Goal: Check status: Check status

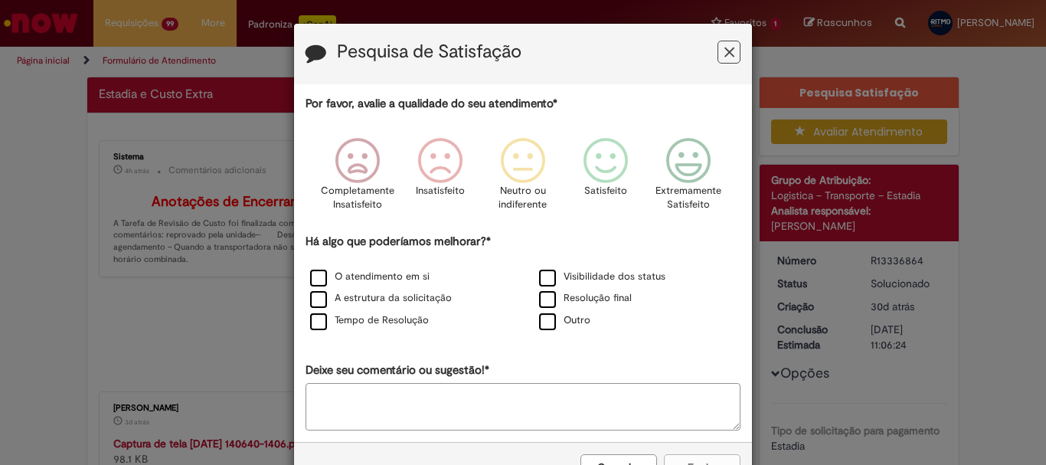
click at [725, 48] on icon "Feedback" at bounding box center [730, 52] width 10 height 16
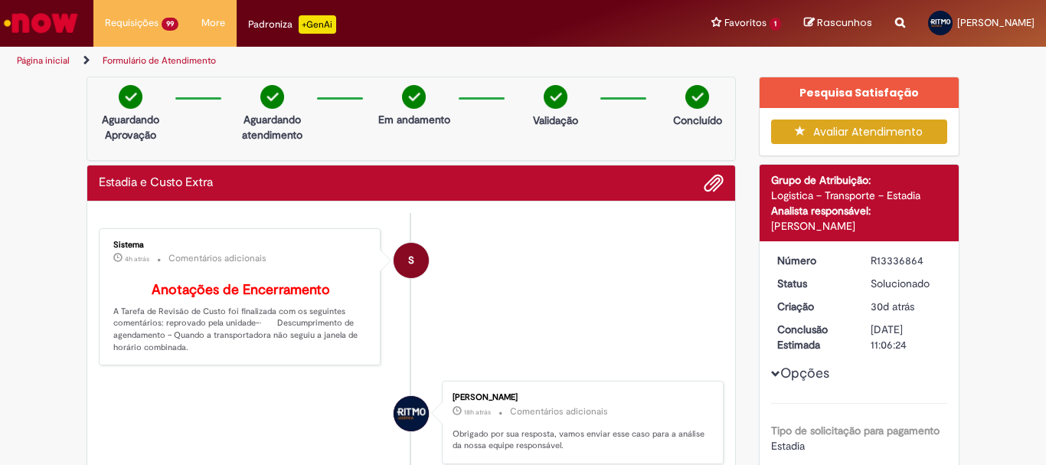
click at [896, 257] on div "R13336864" at bounding box center [906, 260] width 71 height 15
copy div "R13336864"
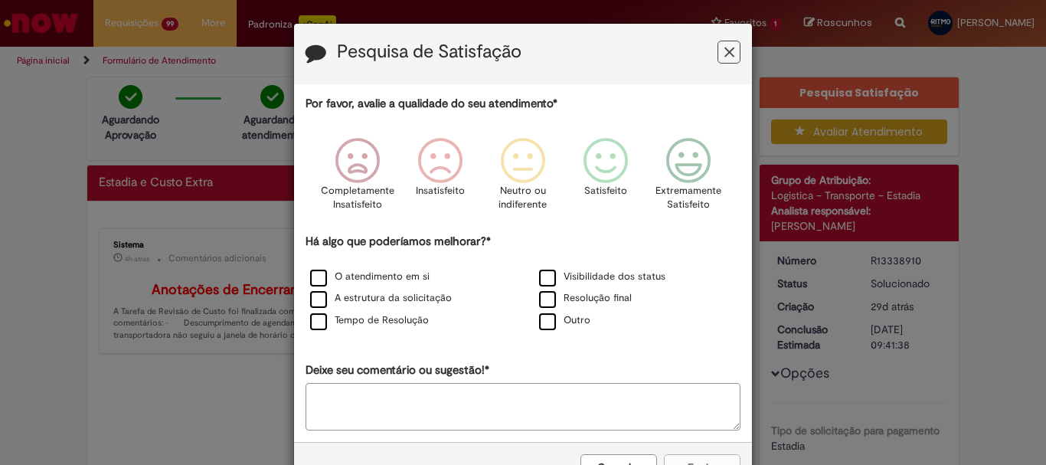
click at [730, 51] on button "Feedback" at bounding box center [729, 52] width 23 height 23
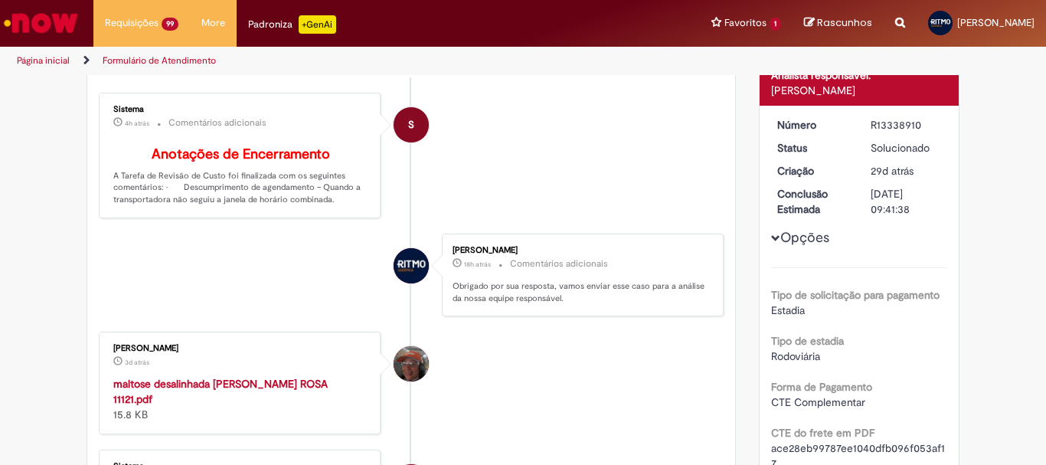
scroll to position [230, 0]
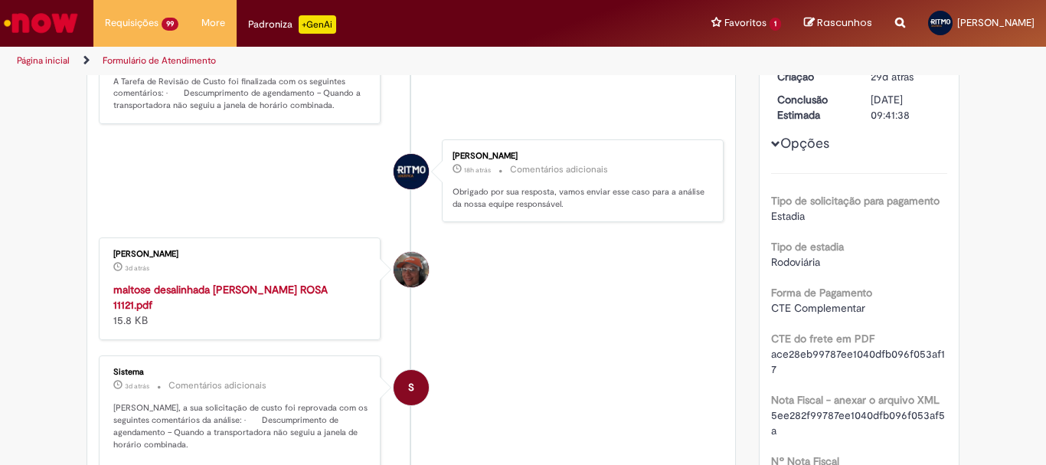
click at [254, 299] on strong "maltose desalinhada csc_NICOLAS GAMA ROSA 11121.pdf" at bounding box center [220, 297] width 214 height 29
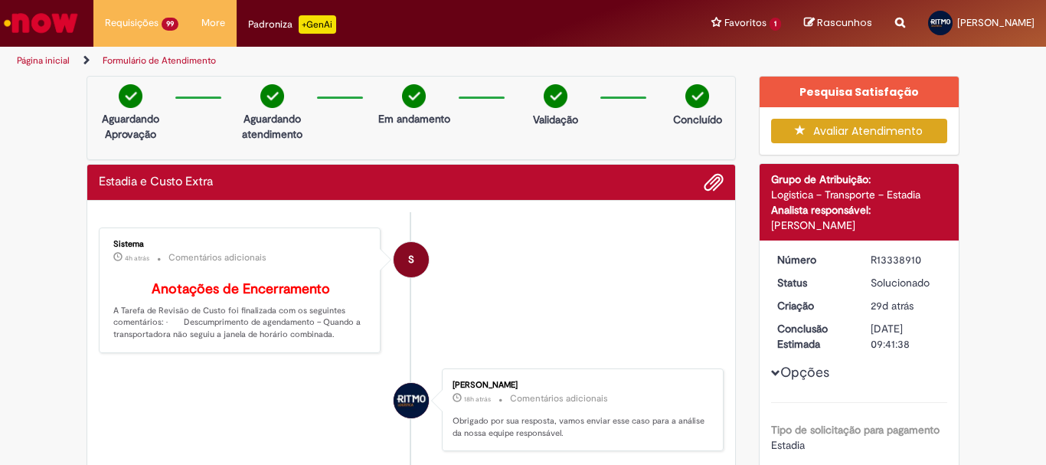
scroll to position [0, 0]
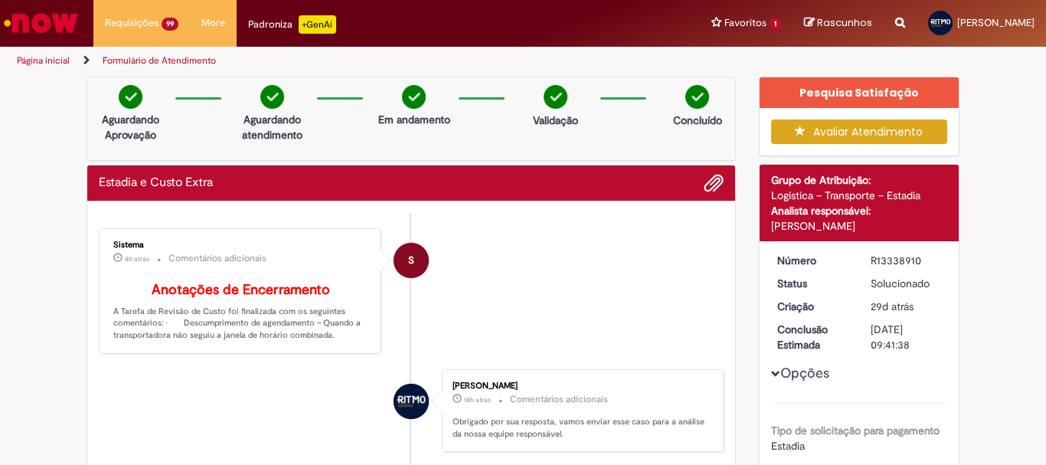
click at [902, 258] on div "R13338910" at bounding box center [906, 260] width 71 height 15
copy div "R13338910"
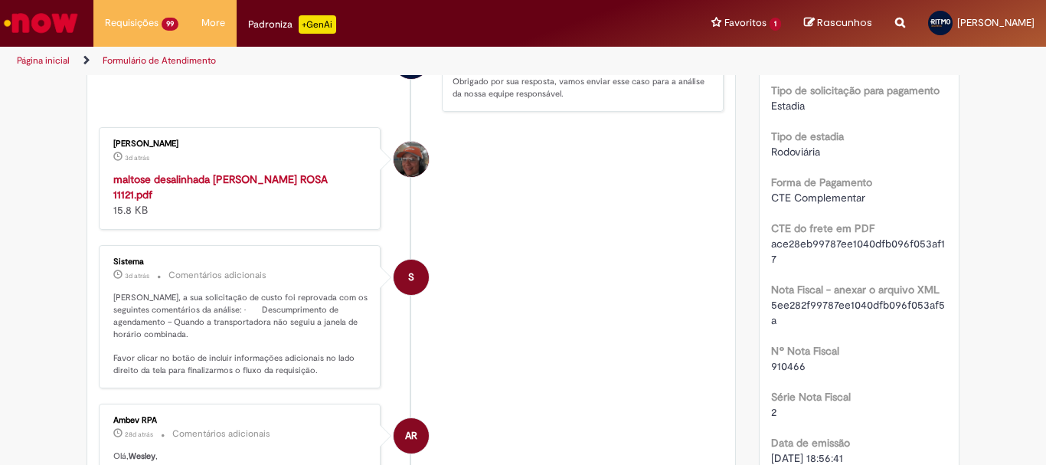
scroll to position [383, 0]
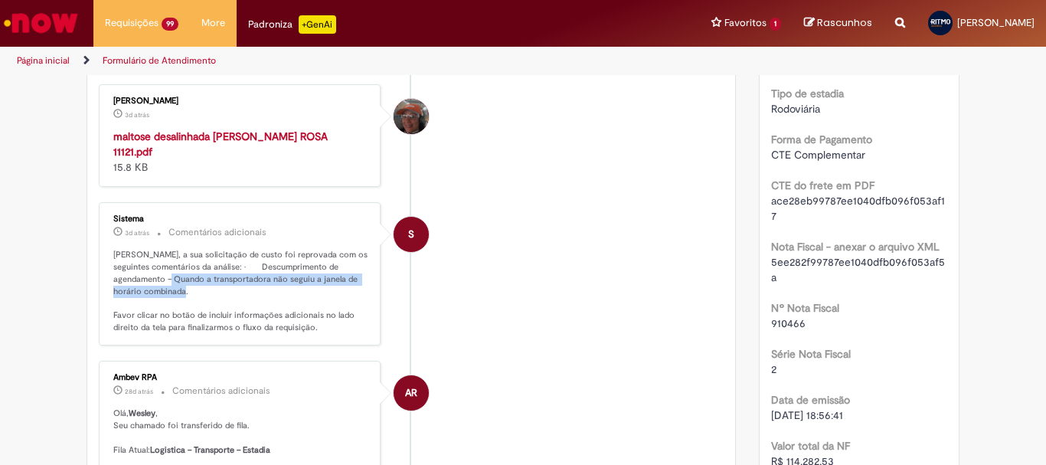
drag, startPoint x: 169, startPoint y: 292, endPoint x: 370, endPoint y: 299, distance: 201.6
click at [370, 299] on div "Sistema 3d atrás 3 dias atrás Comentários adicionais Wesley Viana, a sua solici…" at bounding box center [239, 274] width 273 height 134
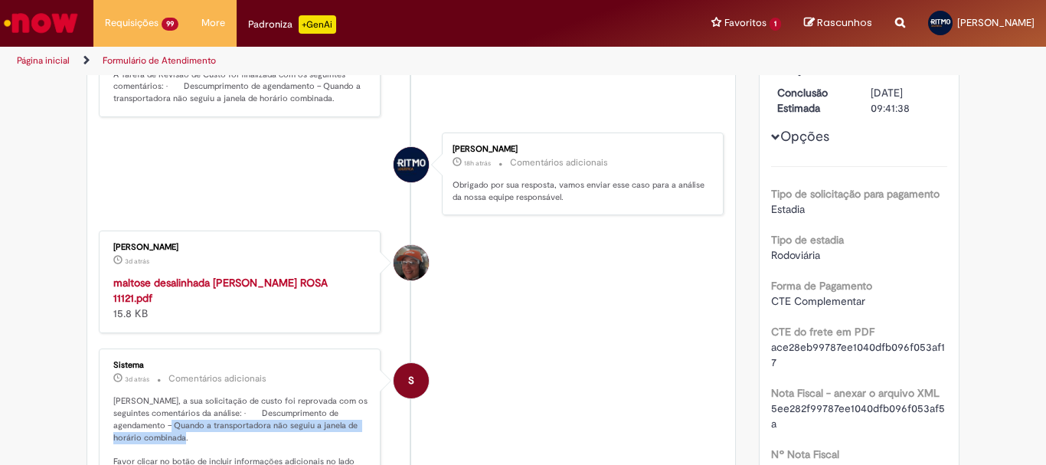
scroll to position [230, 0]
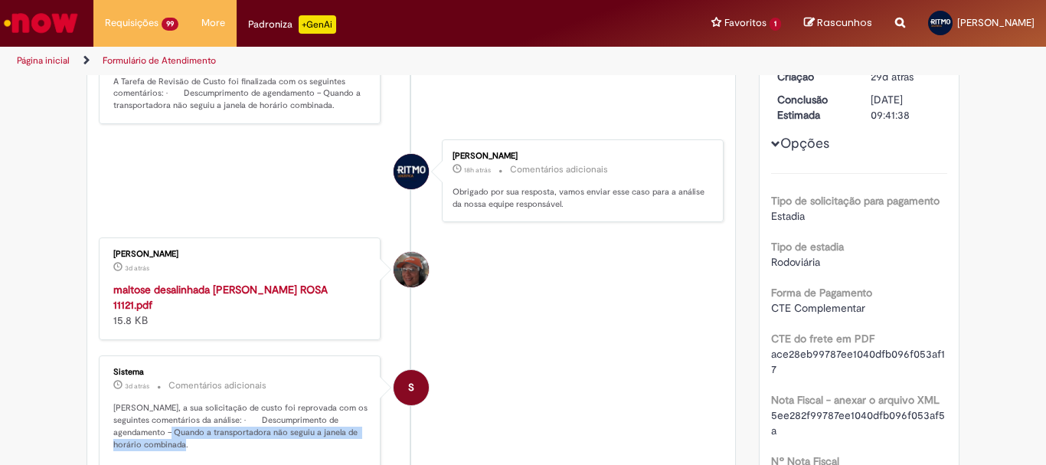
click at [290, 306] on strong "maltose desalinhada csc_NICOLAS GAMA ROSA 11121.pdf" at bounding box center [220, 297] width 214 height 29
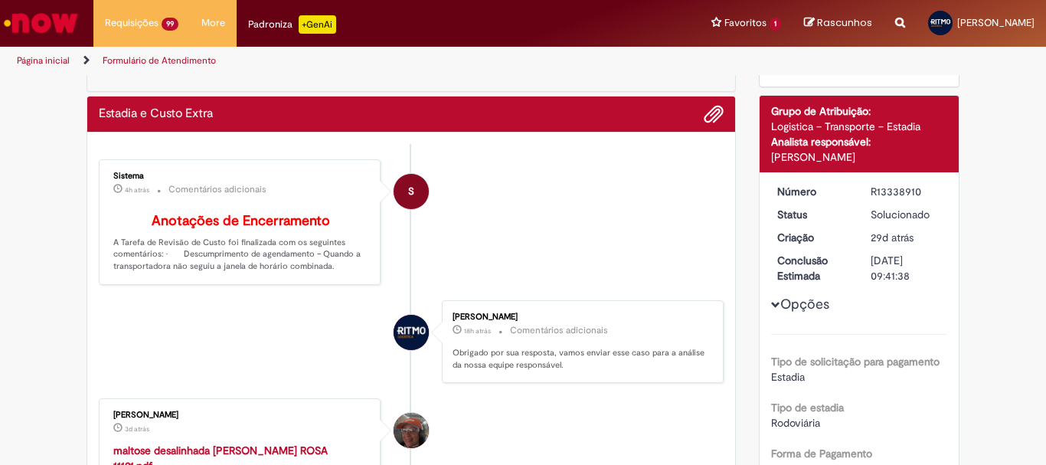
scroll to position [0, 0]
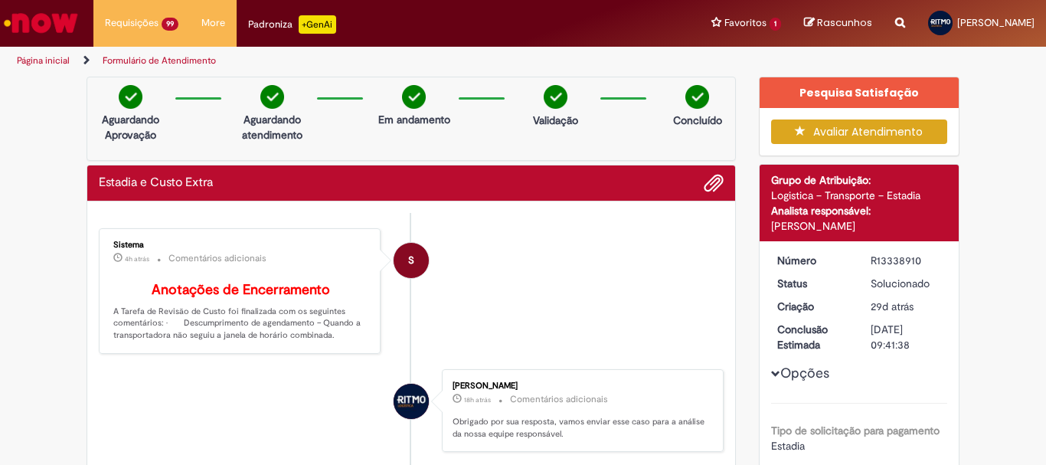
click at [893, 260] on div "R13338910" at bounding box center [906, 260] width 71 height 15
copy div "R13338910"
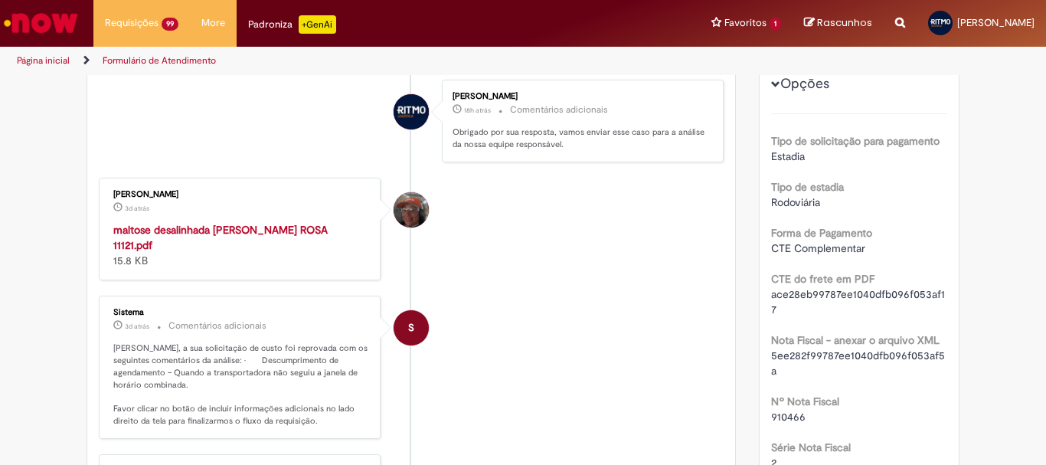
scroll to position [230, 0]
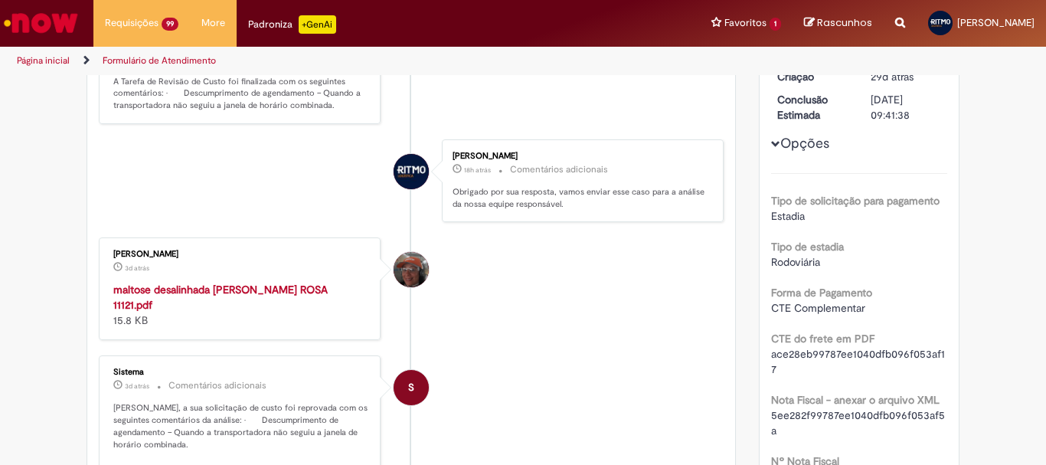
click at [262, 304] on strong "maltose desalinhada csc_NICOLAS GAMA ROSA 11121.pdf" at bounding box center [220, 297] width 214 height 29
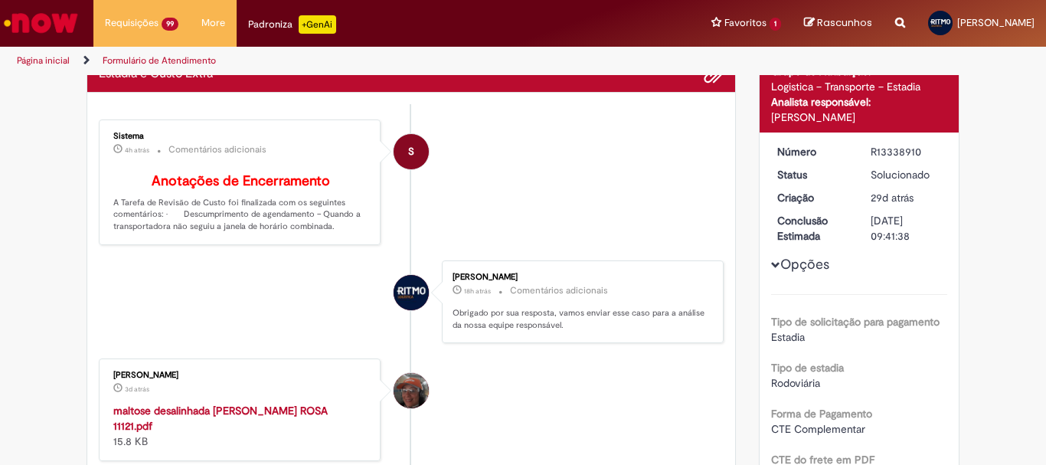
scroll to position [0, 0]
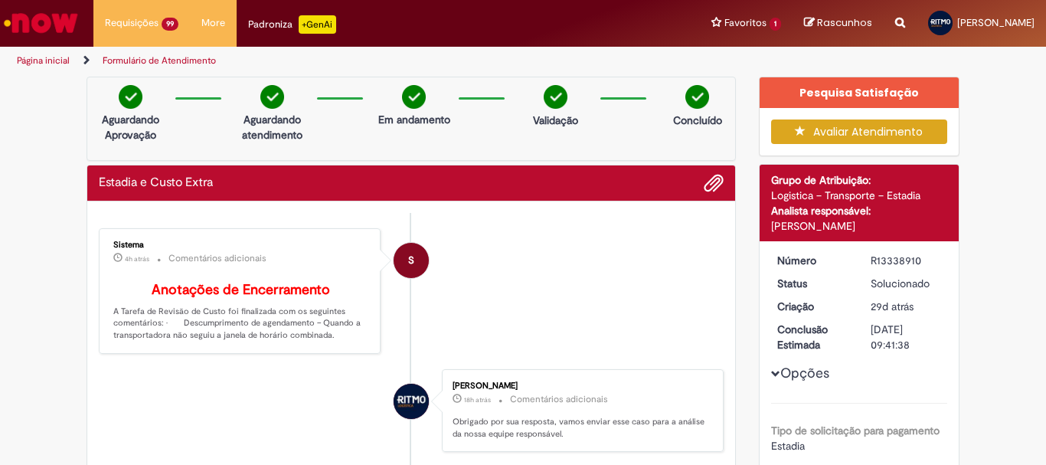
click at [902, 262] on div "R13338910" at bounding box center [906, 260] width 71 height 15
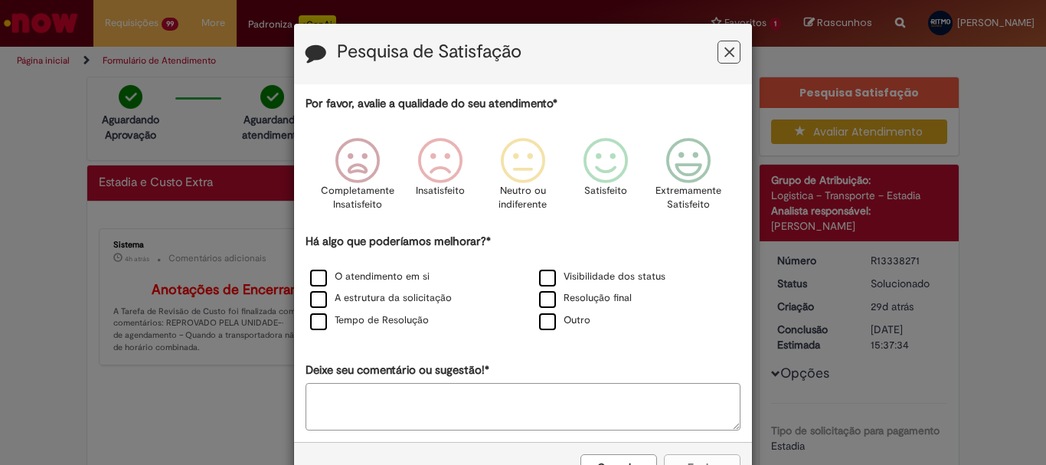
click at [725, 49] on icon "Feedback" at bounding box center [730, 52] width 10 height 16
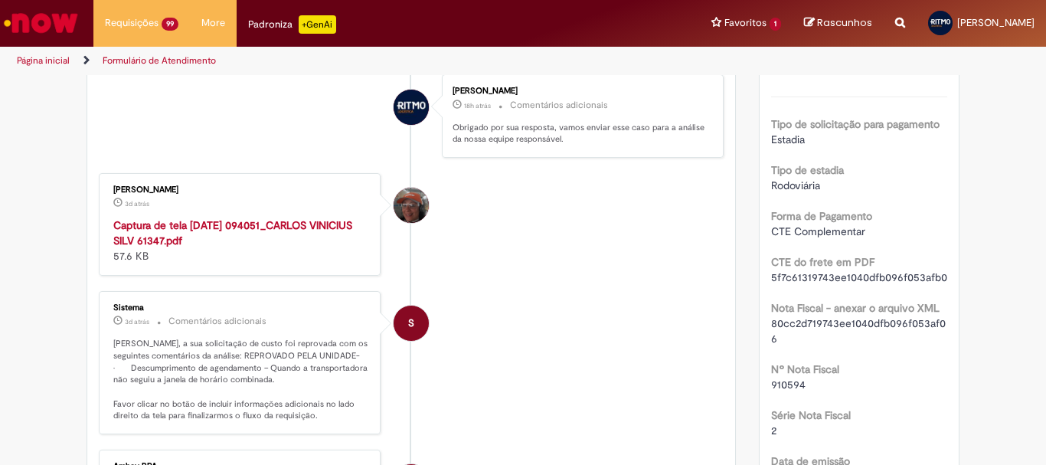
scroll to position [230, 0]
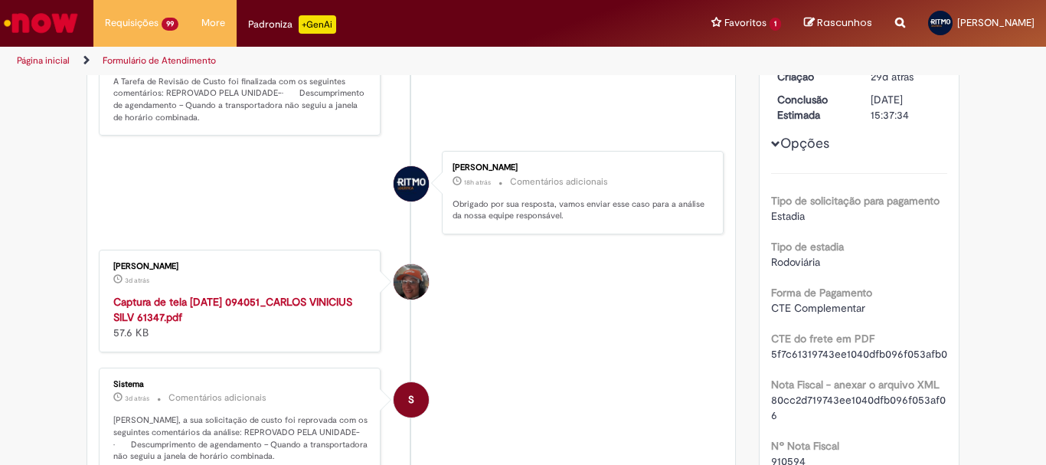
click at [239, 317] on strong "Captura de tela 2025-08-18 094051_CARLOS VINICIUS SILV 61347.pdf" at bounding box center [232, 309] width 239 height 29
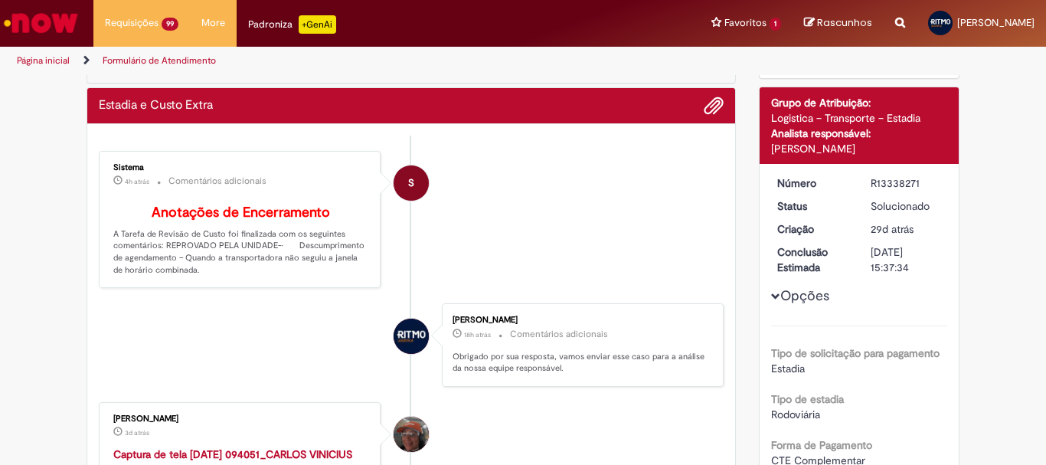
scroll to position [0, 0]
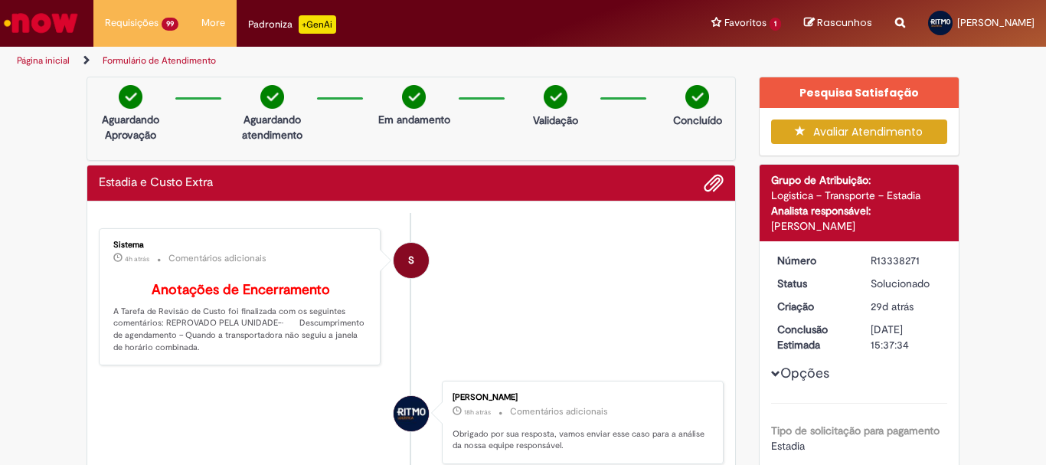
click at [890, 260] on div "R13338271" at bounding box center [906, 260] width 71 height 15
copy div "R13338271"
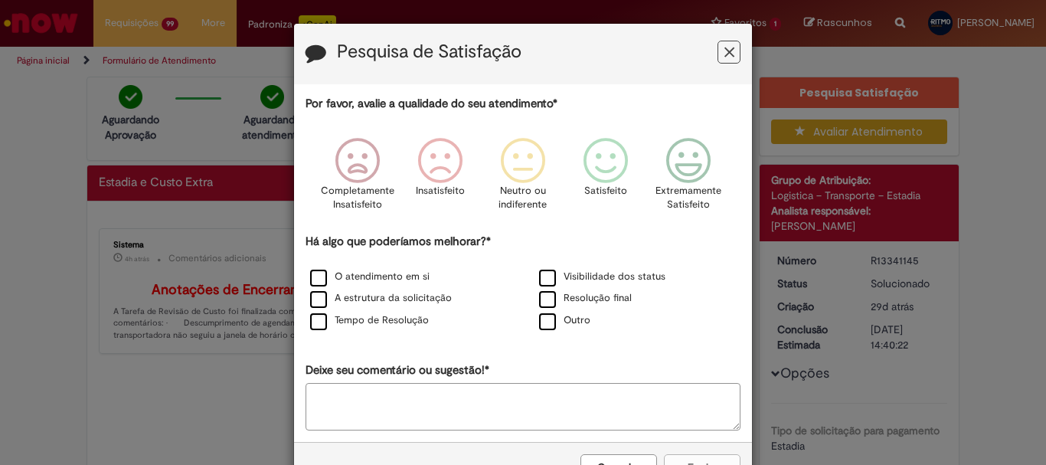
click at [725, 48] on icon "Feedback" at bounding box center [730, 52] width 10 height 16
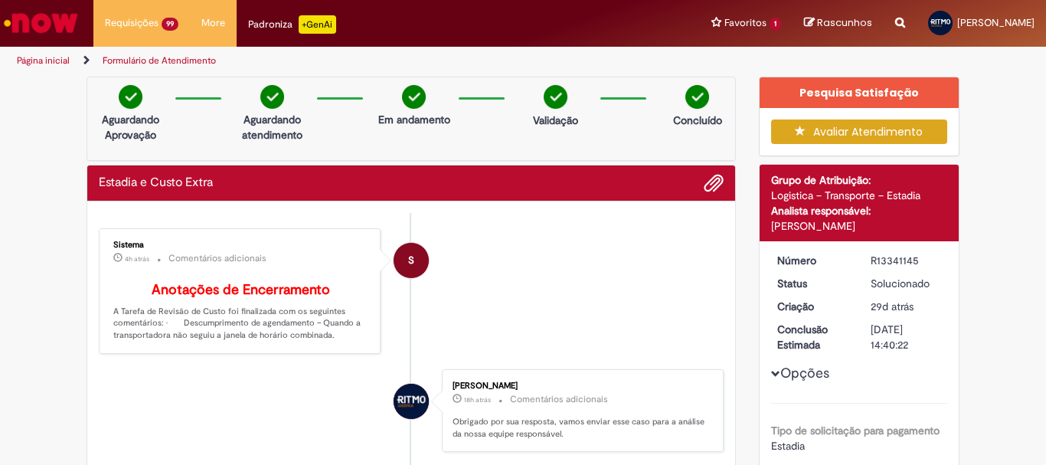
click at [885, 266] on div "R13341145" at bounding box center [906, 260] width 71 height 15
click at [885, 265] on div "R13341145" at bounding box center [906, 260] width 71 height 15
copy div "R13341145"
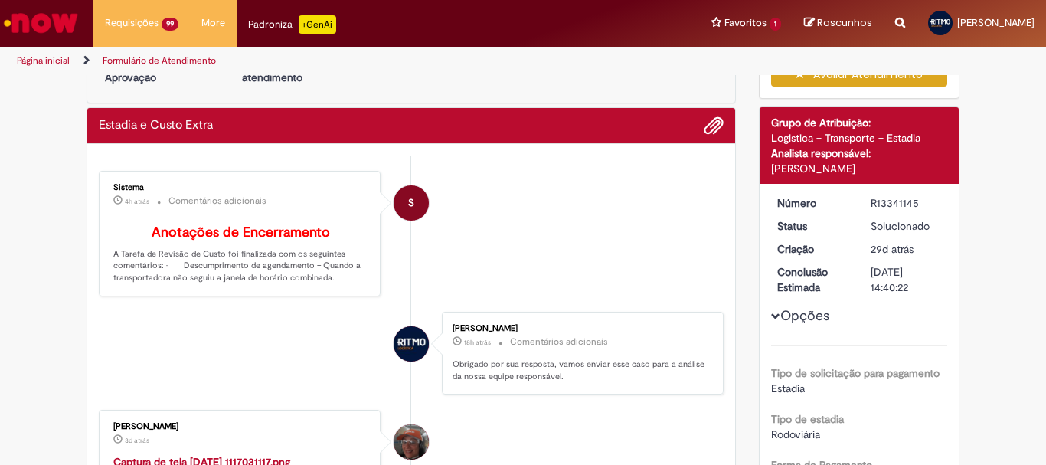
scroll to position [230, 0]
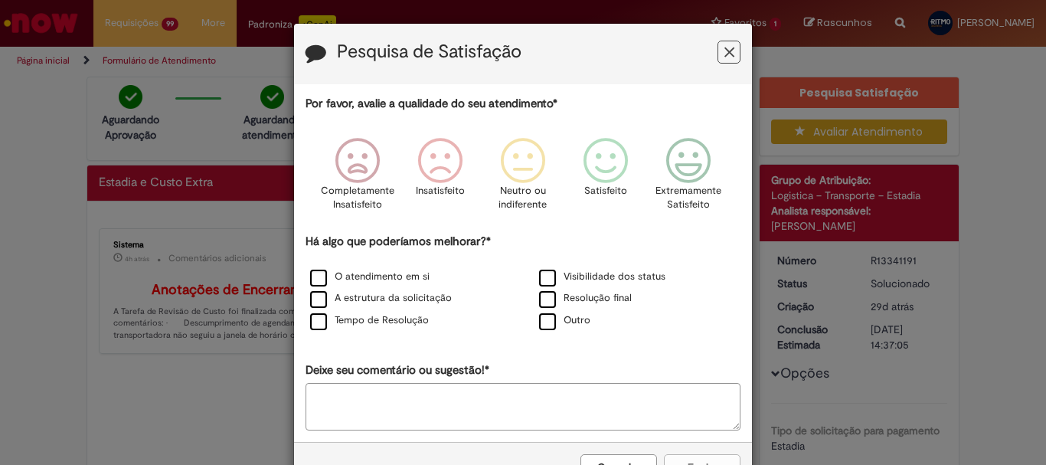
click at [725, 48] on icon "Feedback" at bounding box center [730, 52] width 10 height 16
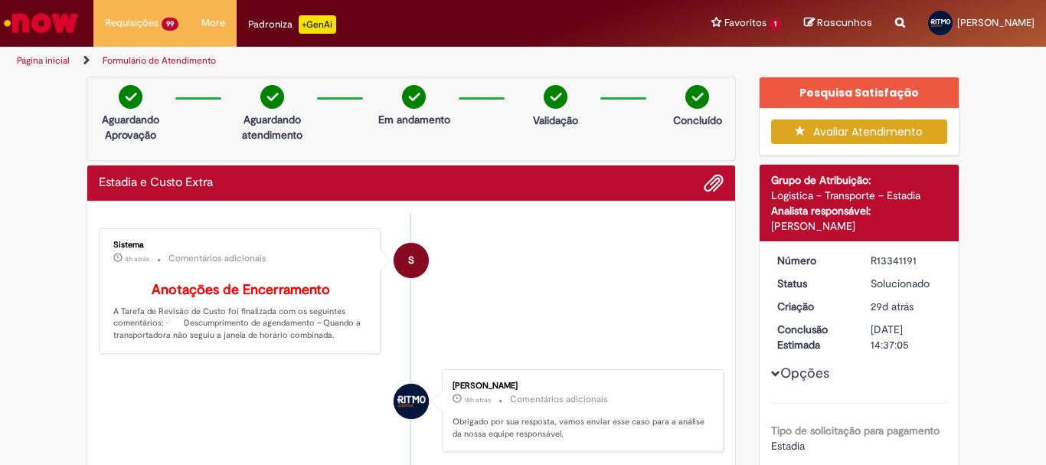
click at [882, 261] on div "R13341191" at bounding box center [906, 260] width 71 height 15
copy div "R13341191"
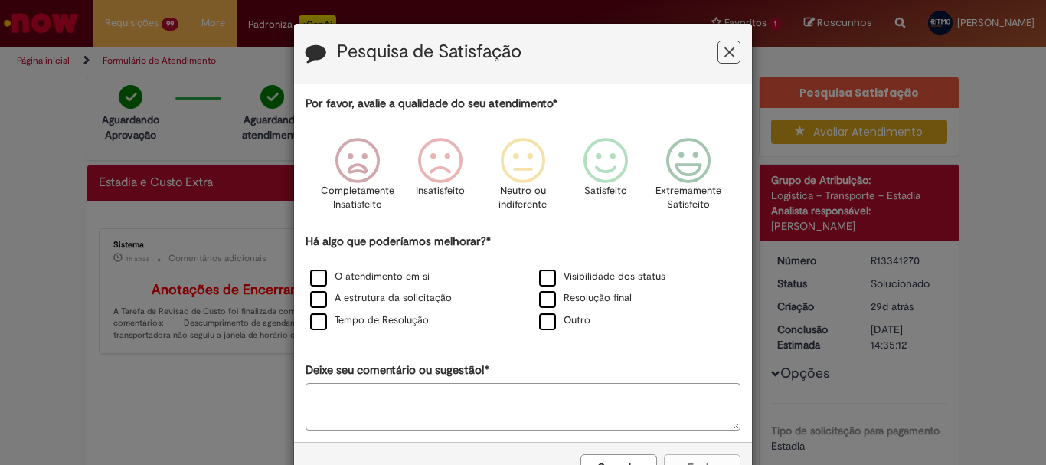
click at [725, 57] on icon "Feedback" at bounding box center [730, 52] width 10 height 16
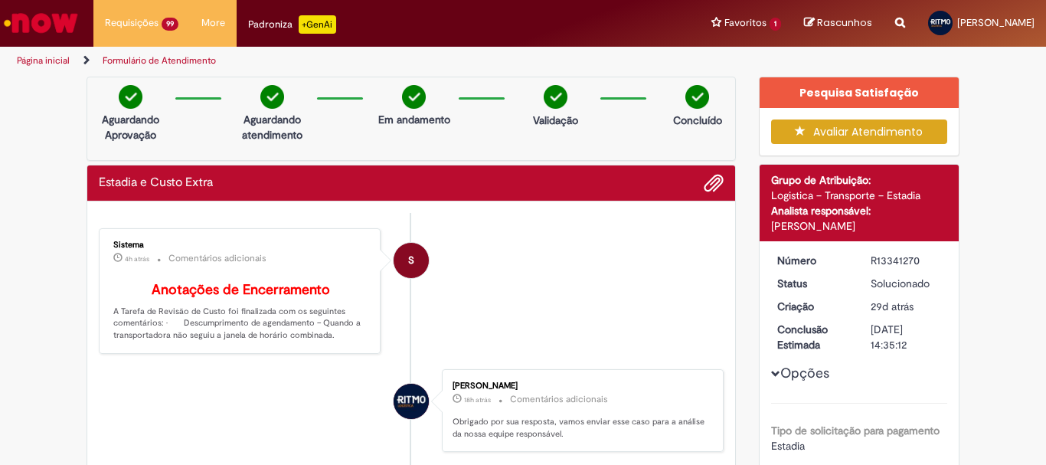
click at [892, 261] on div "R13341270" at bounding box center [906, 260] width 71 height 15
copy div "R13341270"
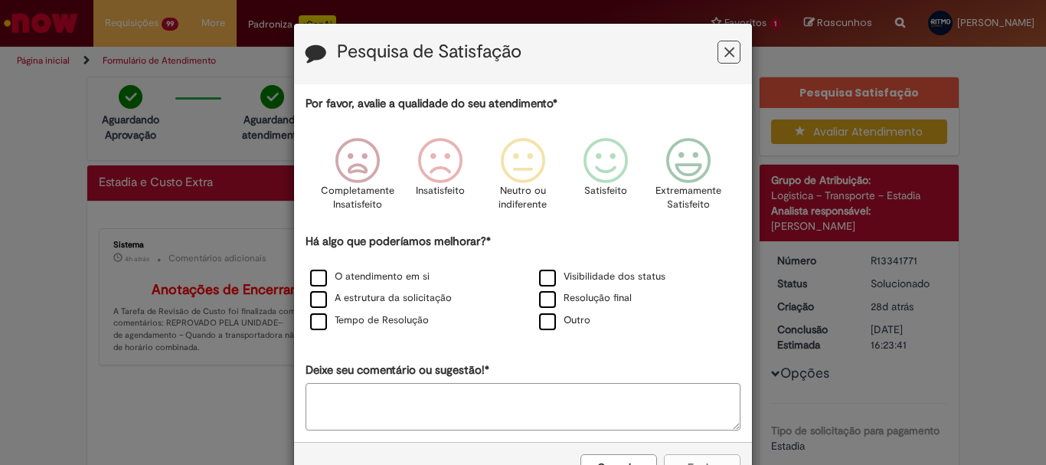
click at [726, 54] on icon "Feedback" at bounding box center [730, 52] width 10 height 16
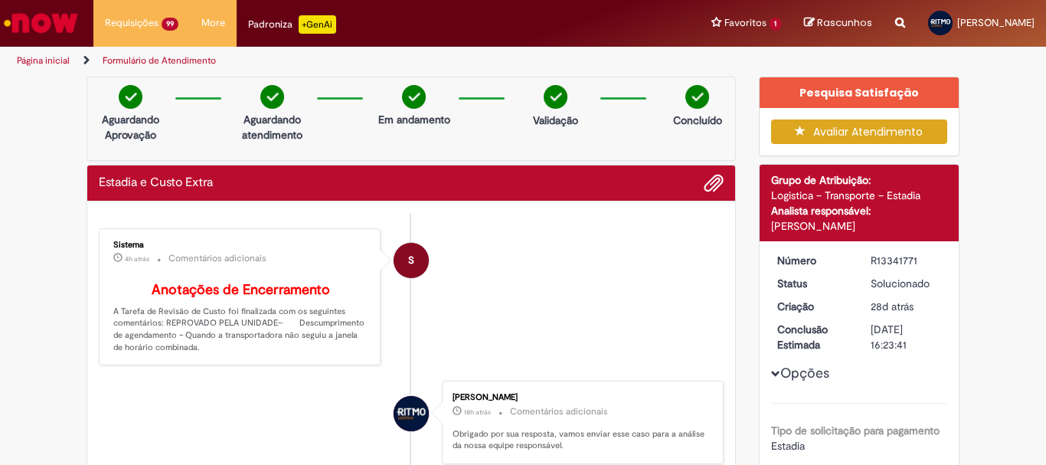
click at [886, 256] on div "R13341771" at bounding box center [906, 260] width 71 height 15
copy div "R13341771"
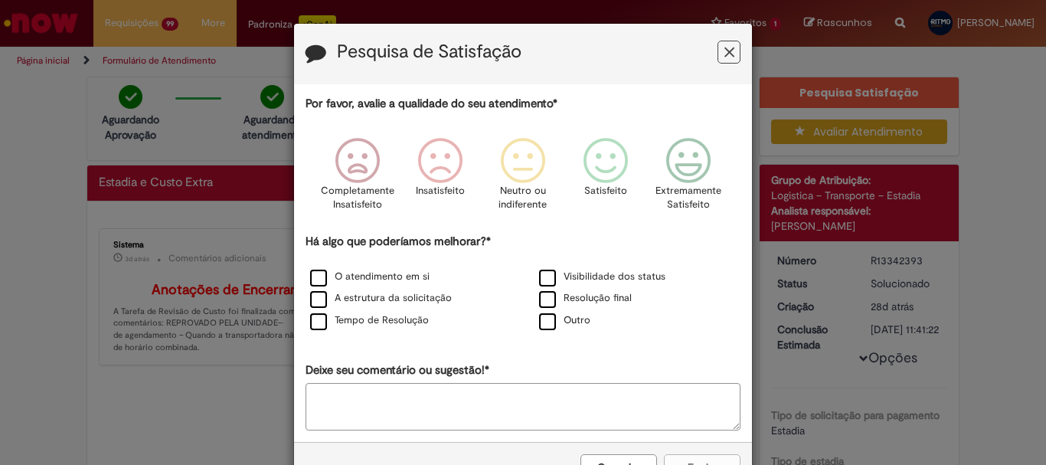
click at [727, 50] on icon "Feedback" at bounding box center [730, 52] width 10 height 16
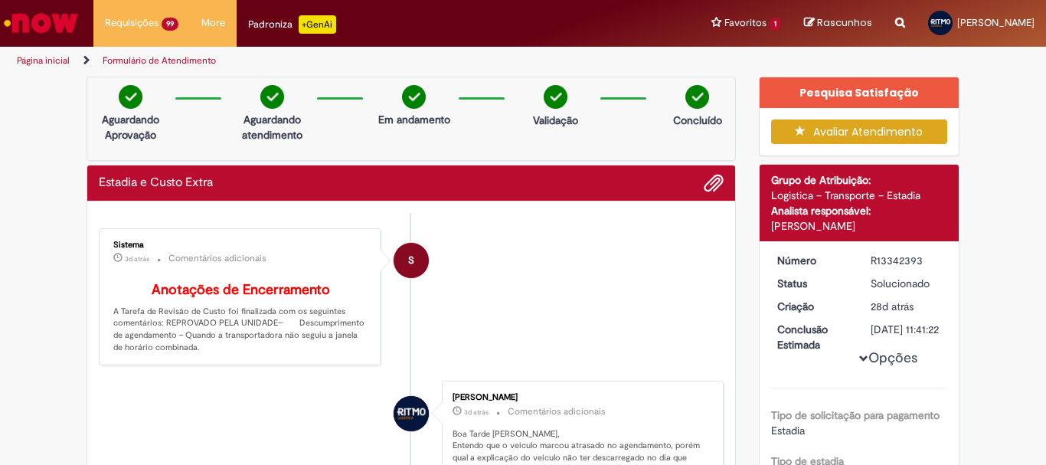
click at [895, 254] on div "R13342393" at bounding box center [906, 260] width 71 height 15
copy div "R13342393"
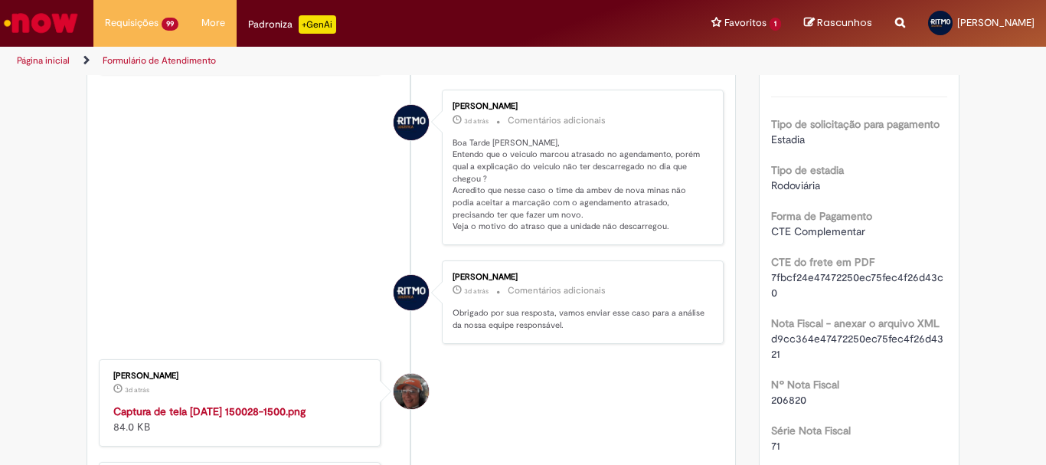
scroll to position [383, 0]
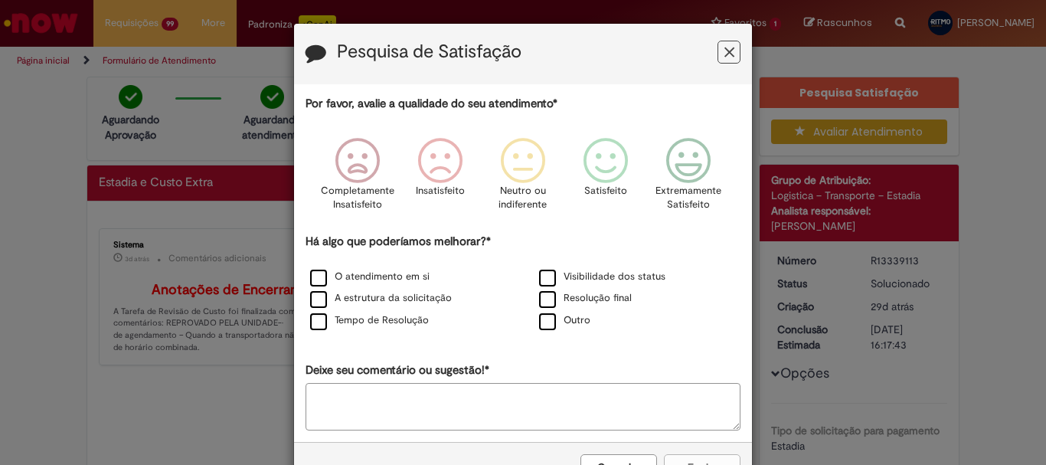
drag, startPoint x: 726, startPoint y: 48, endPoint x: 841, endPoint y: 187, distance: 180.1
click at [726, 49] on icon "Feedback" at bounding box center [730, 52] width 10 height 16
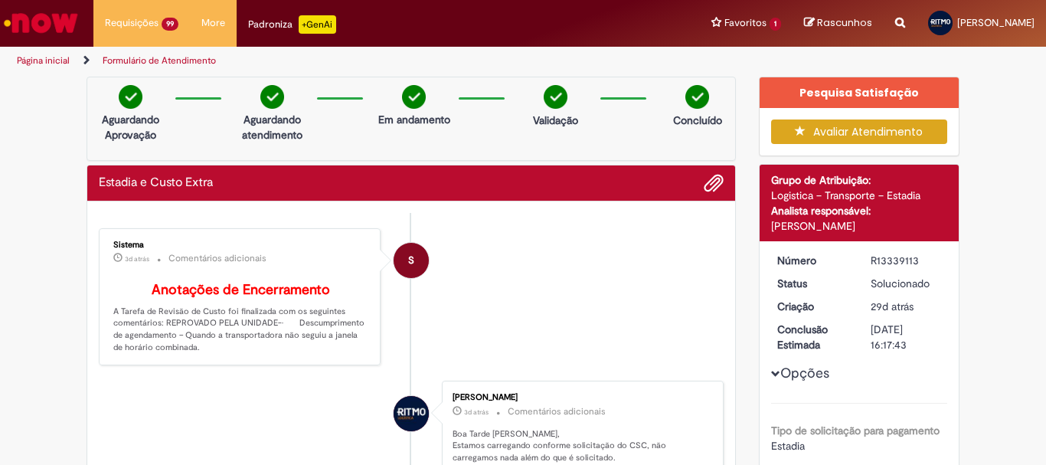
click at [873, 258] on div "R13339113" at bounding box center [906, 260] width 71 height 15
copy div "R13339113"
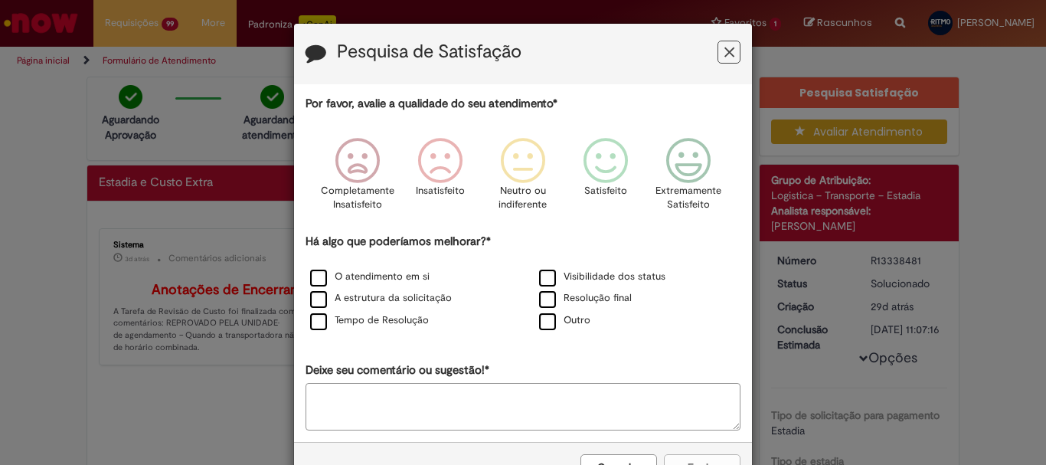
drag, startPoint x: 725, startPoint y: 54, endPoint x: 892, endPoint y: 218, distance: 234.5
click at [725, 54] on icon "Feedback" at bounding box center [730, 52] width 10 height 16
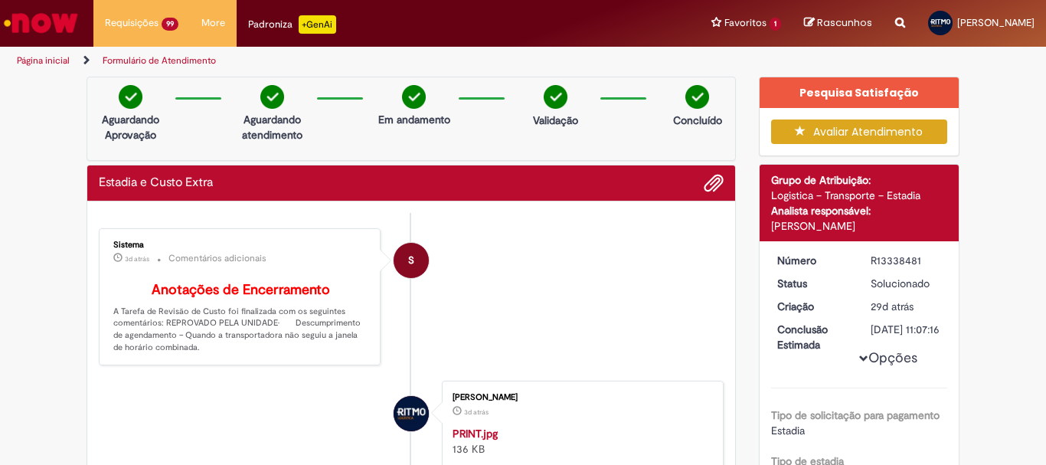
click at [900, 259] on div "R13338481" at bounding box center [906, 260] width 71 height 15
click at [900, 258] on div "R13338481" at bounding box center [906, 260] width 71 height 15
copy div "R13338481"
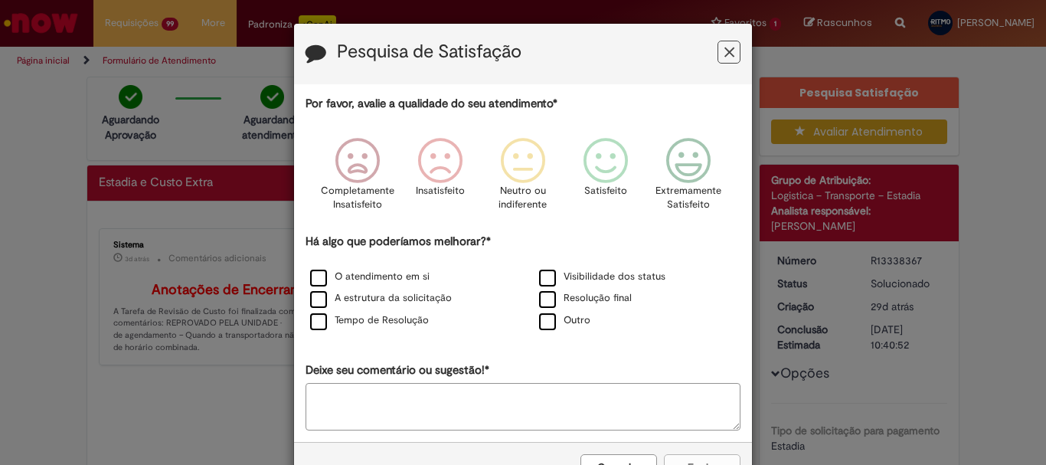
drag, startPoint x: 723, startPoint y: 52, endPoint x: 754, endPoint y: 75, distance: 38.3
click at [725, 53] on icon "Feedback" at bounding box center [730, 52] width 10 height 16
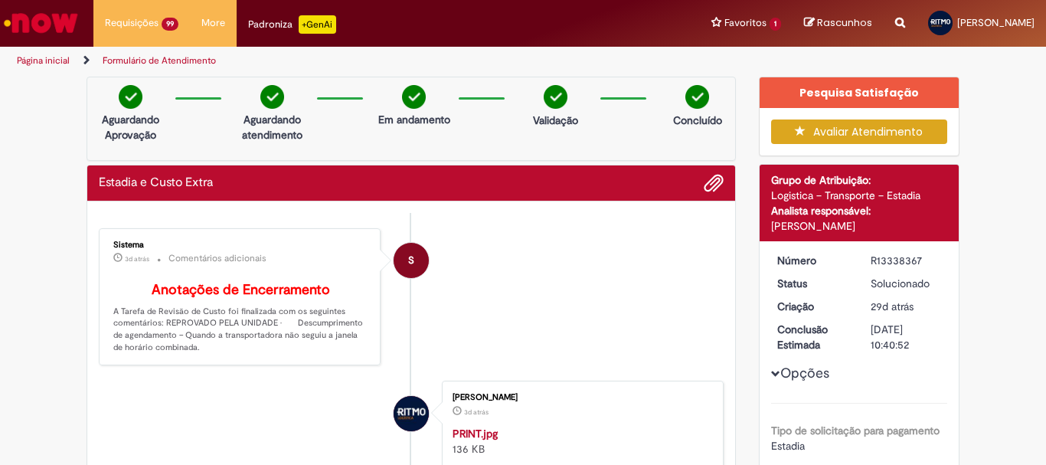
click at [884, 263] on div "R13338367" at bounding box center [906, 260] width 71 height 15
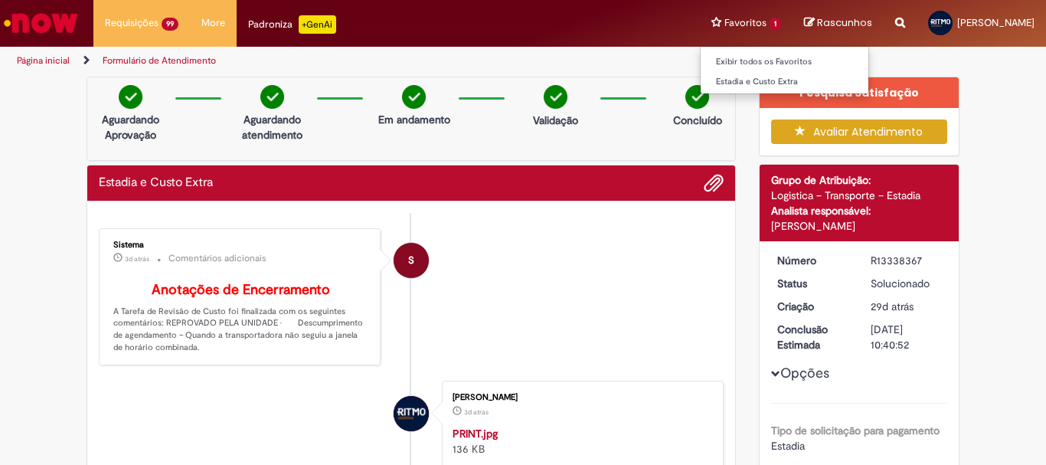
copy div "R13338367"
